Goal: Complete application form

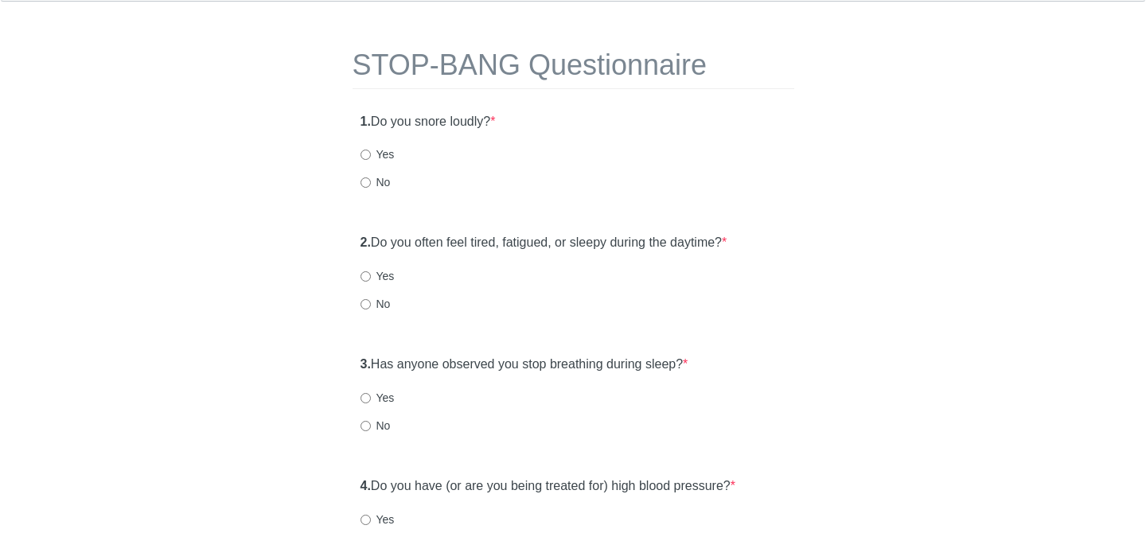
scroll to position [65, 0]
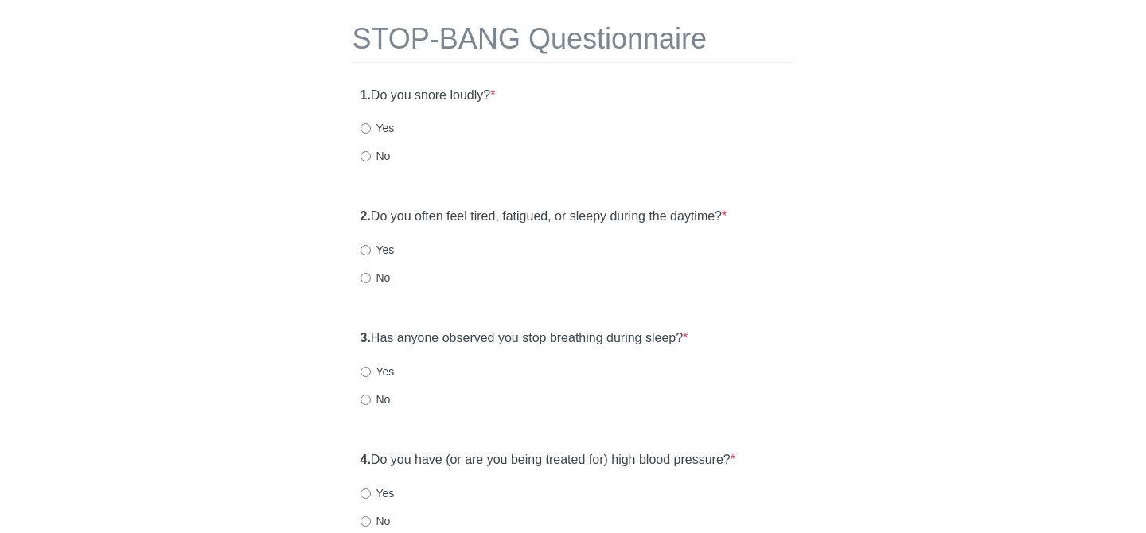
click at [374, 127] on label "Yes" at bounding box center [378, 128] width 34 height 16
click at [371, 127] on input "Yes" at bounding box center [366, 128] width 10 height 10
radio input "true"
click at [367, 247] on input "Yes" at bounding box center [366, 250] width 10 height 10
radio input "true"
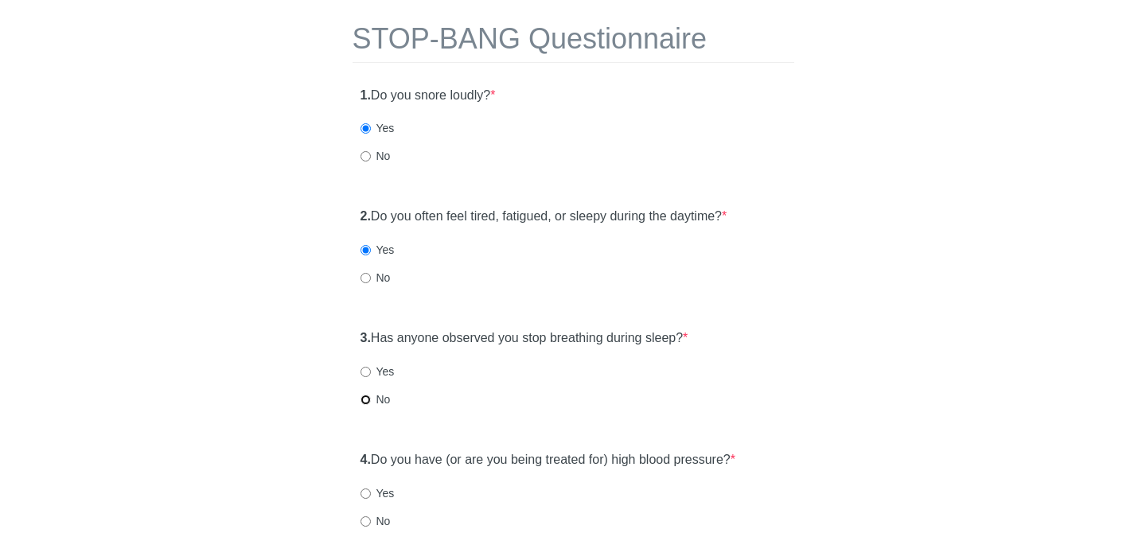
click at [367, 400] on input "No" at bounding box center [366, 400] width 10 height 10
radio input "true"
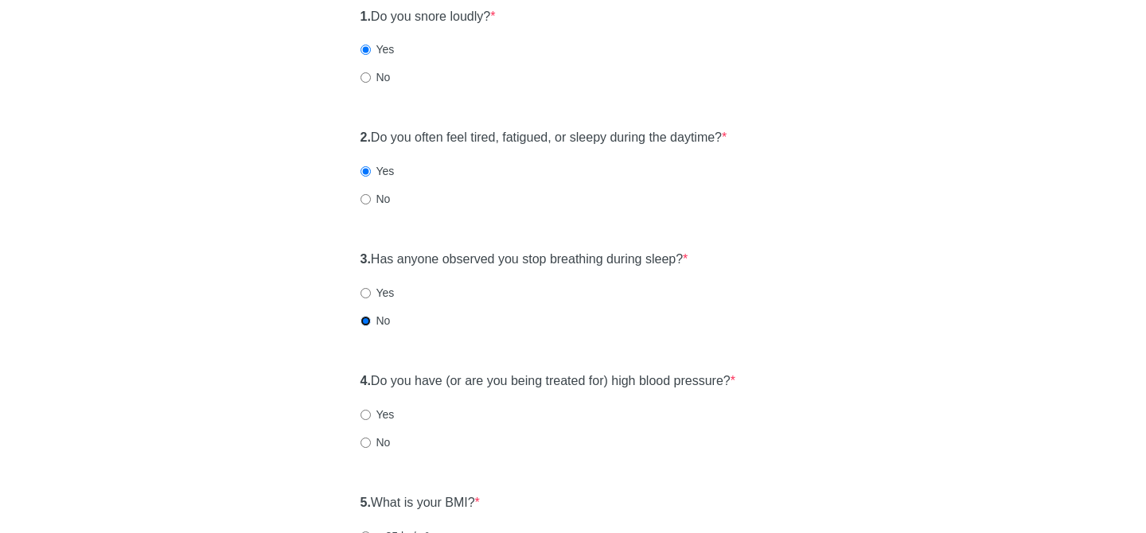
scroll to position [147, 0]
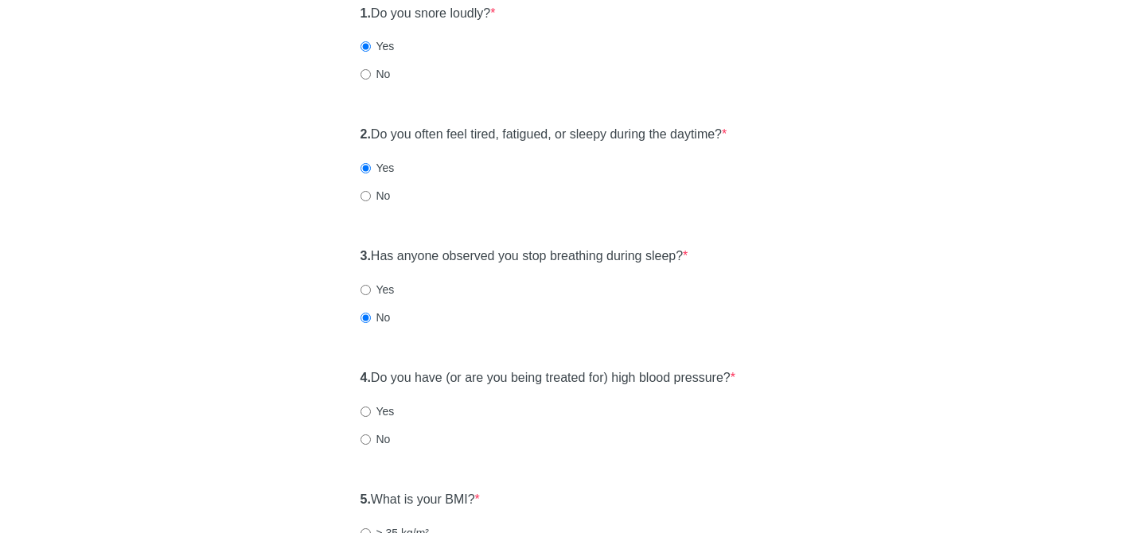
click at [370, 440] on label "No" at bounding box center [376, 439] width 30 height 16
click at [370, 440] on input "No" at bounding box center [366, 440] width 10 height 10
radio input "true"
click at [370, 440] on label "No" at bounding box center [376, 439] width 30 height 16
click at [370, 440] on input "No" at bounding box center [366, 440] width 10 height 10
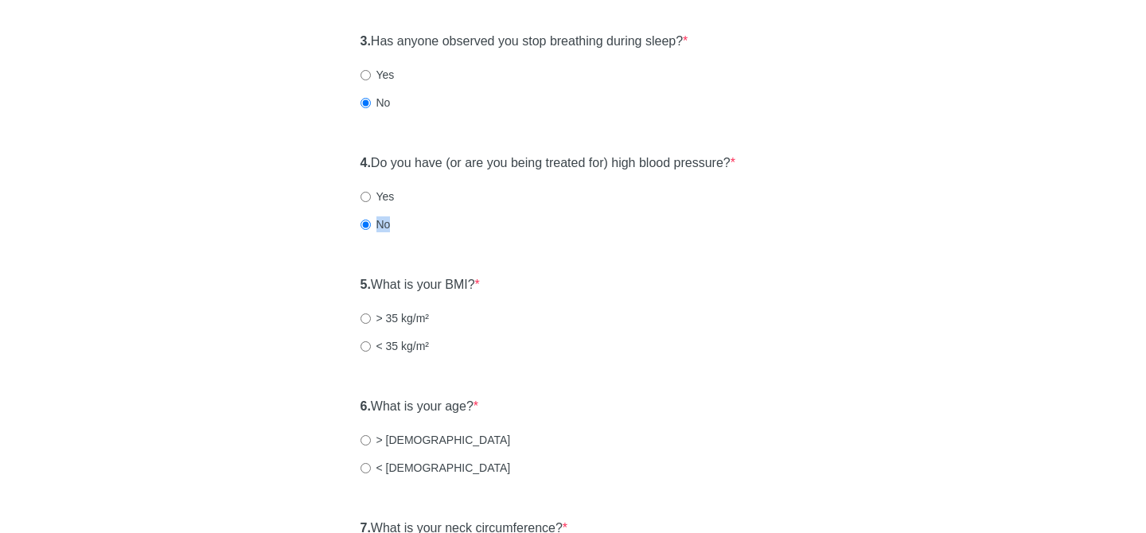
scroll to position [370, 0]
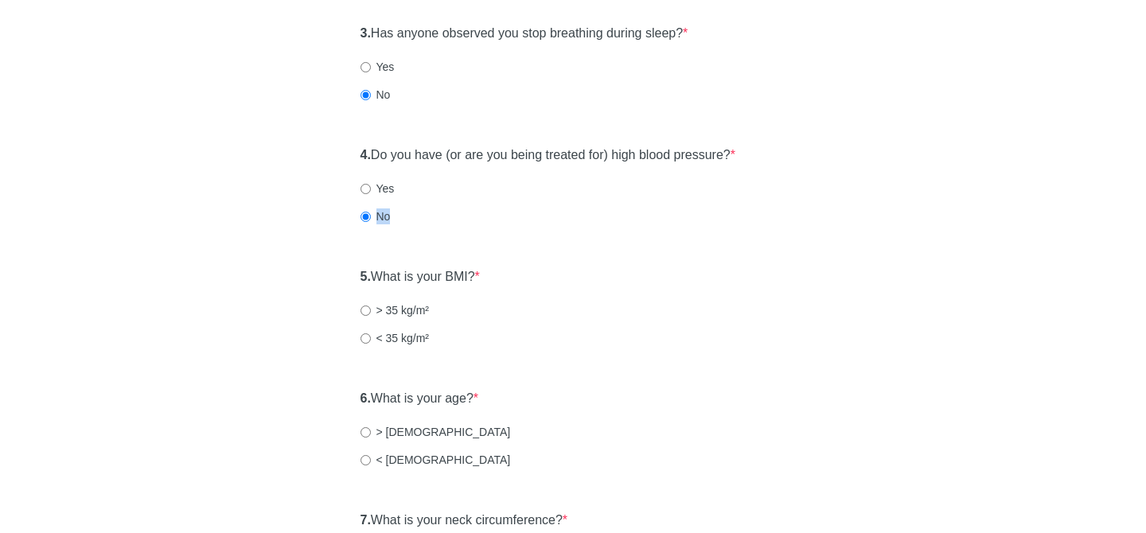
click at [372, 337] on label "< 35 kg/m²" at bounding box center [395, 338] width 69 height 16
click at [371, 337] on input "< 35 kg/m²" at bounding box center [366, 338] width 10 height 10
radio input "true"
click at [361, 454] on label "< [DEMOGRAPHIC_DATA]" at bounding box center [436, 460] width 150 height 16
click at [361, 455] on input "< [DEMOGRAPHIC_DATA]" at bounding box center [366, 460] width 10 height 10
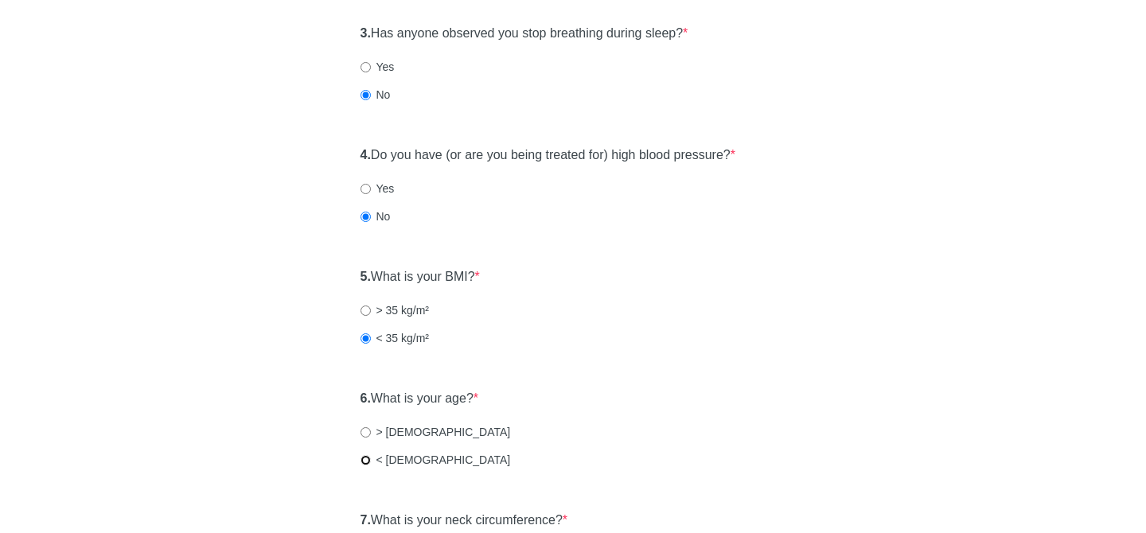
radio input "true"
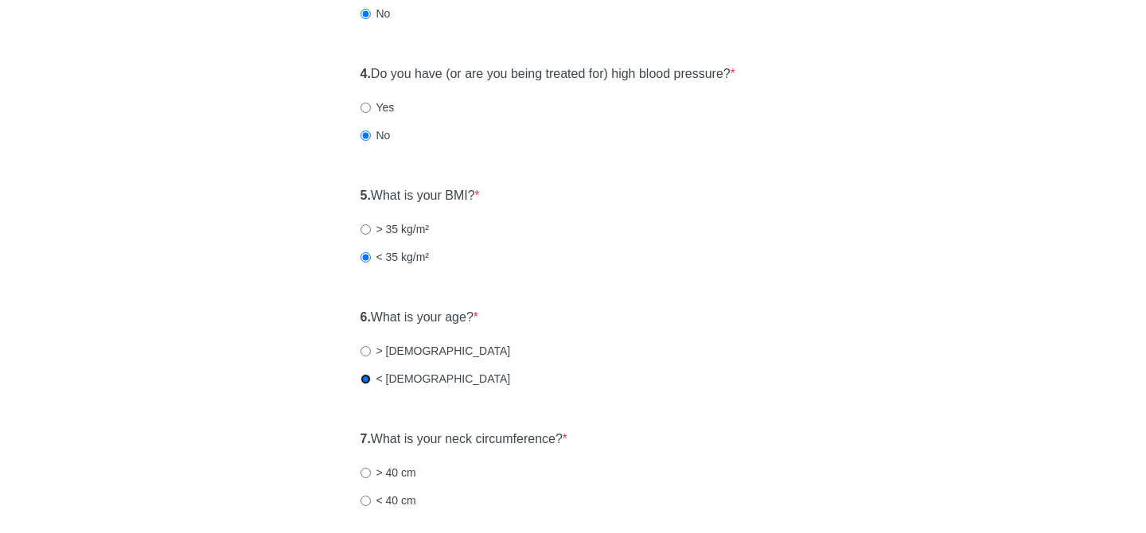
scroll to position [475, 0]
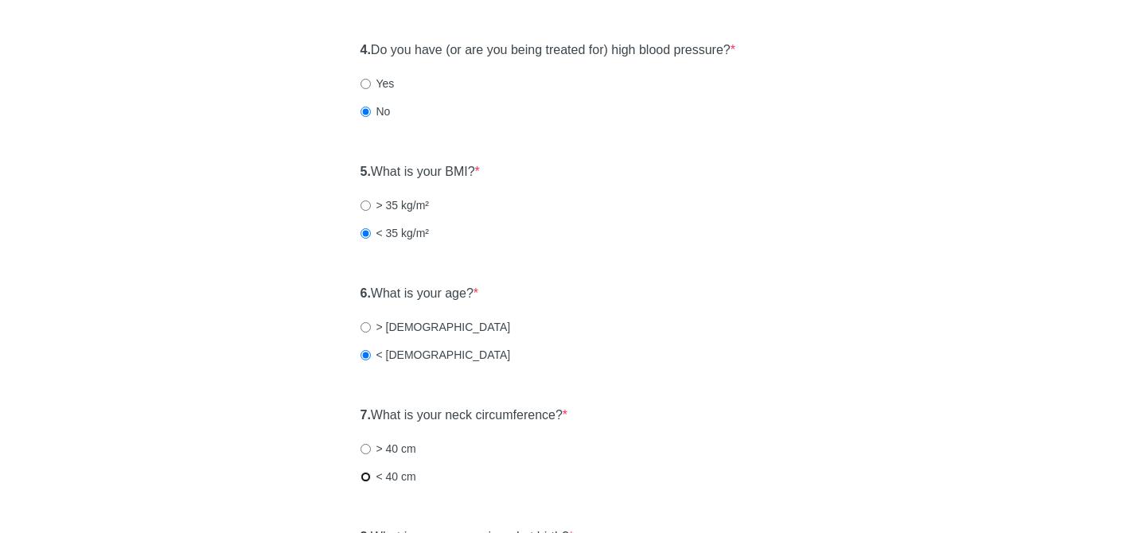
click at [364, 472] on input "< 40 cm" at bounding box center [366, 477] width 10 height 10
radio input "true"
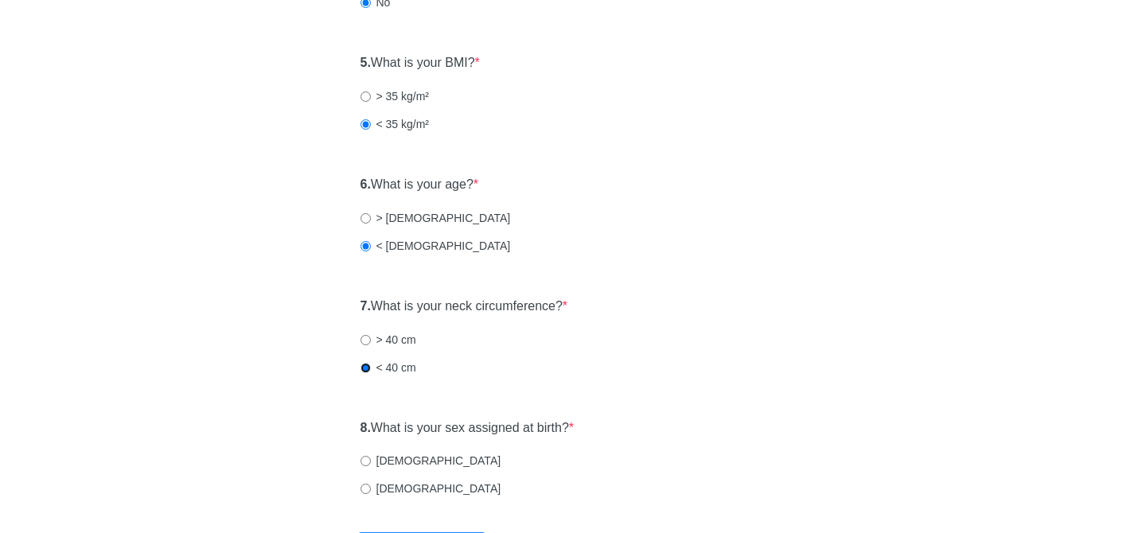
scroll to position [586, 0]
click at [369, 458] on input "[DEMOGRAPHIC_DATA]" at bounding box center [366, 459] width 10 height 10
radio input "true"
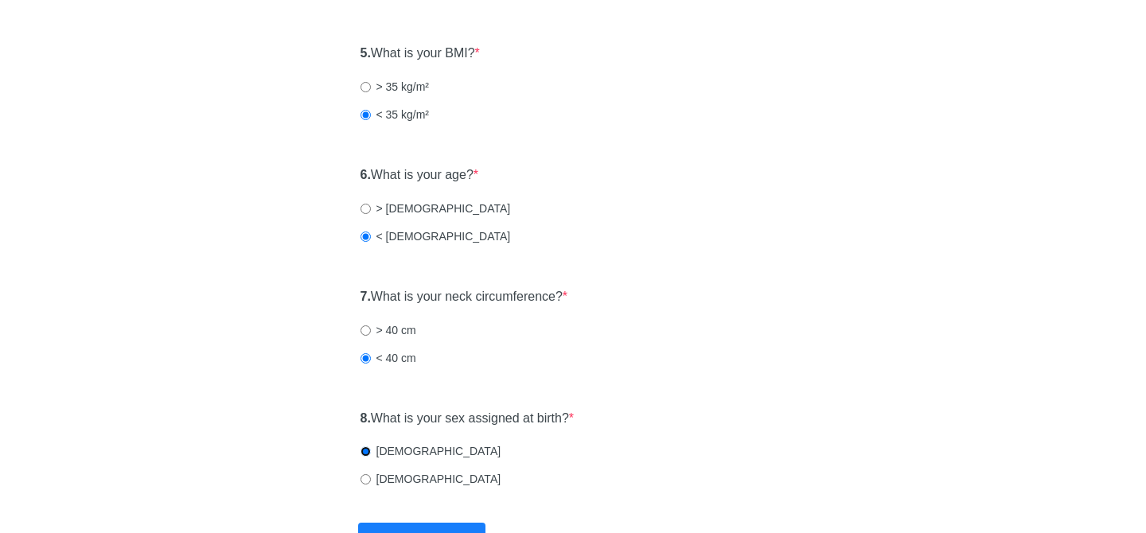
scroll to position [693, 0]
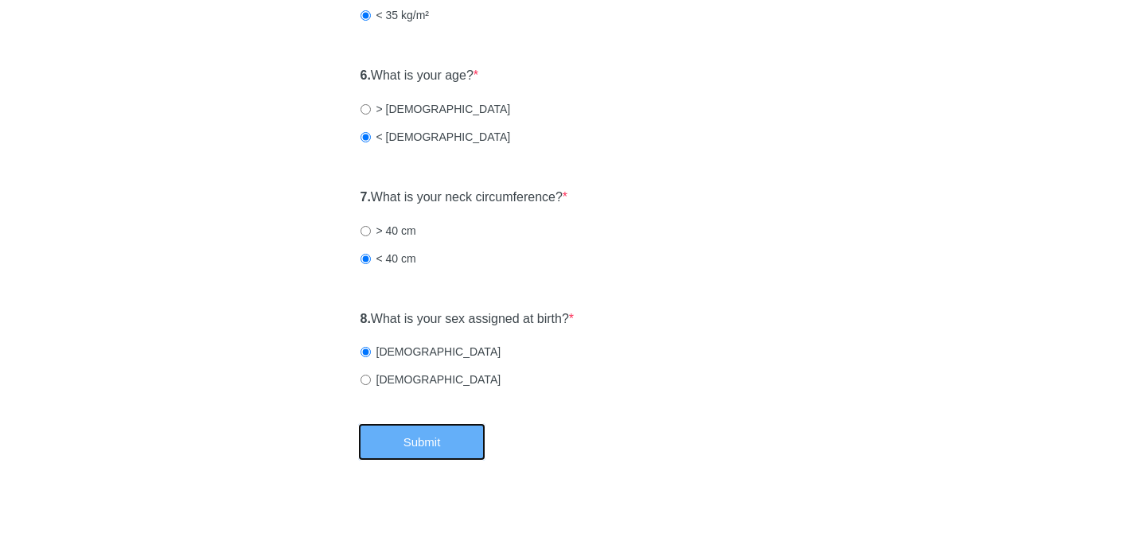
click at [401, 446] on button "Submit" at bounding box center [421, 441] width 127 height 37
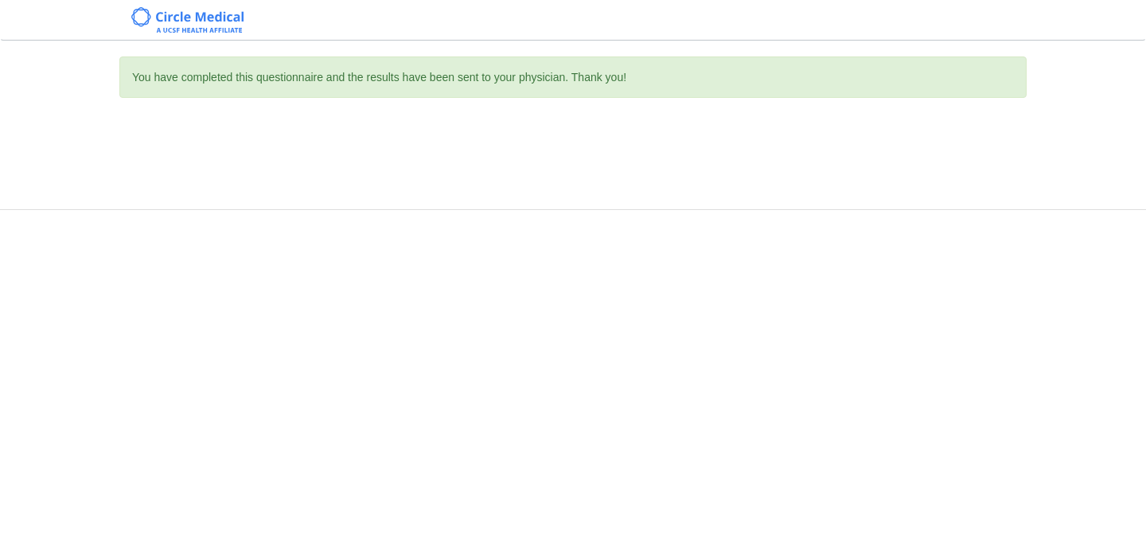
scroll to position [0, 0]
